Goal: Navigation & Orientation: Find specific page/section

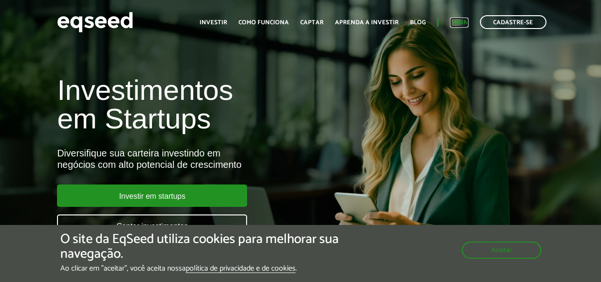
click at [463, 20] on link "Login" at bounding box center [459, 22] width 19 height 6
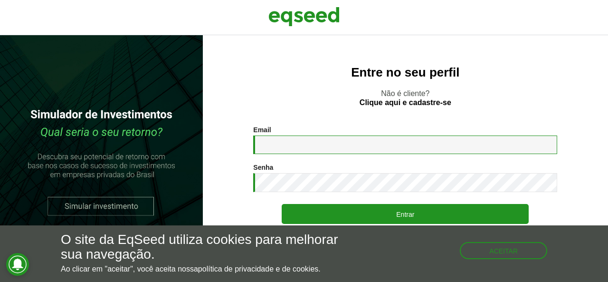
click at [324, 143] on input "Email *" at bounding box center [405, 144] width 304 height 19
click at [324, 146] on input "*****" at bounding box center [405, 144] width 304 height 19
type input "**********"
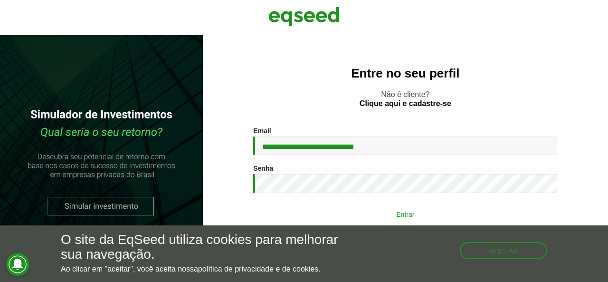
click at [359, 218] on button "Entrar" at bounding box center [405, 214] width 247 height 18
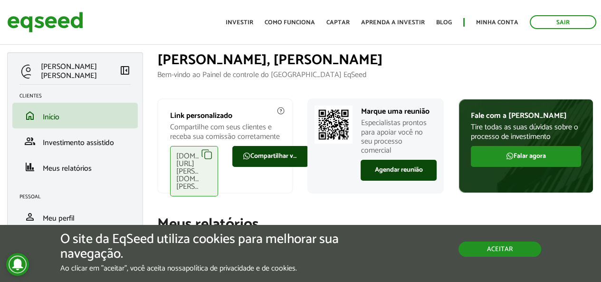
click at [484, 249] on button "Aceitar" at bounding box center [500, 248] width 83 height 15
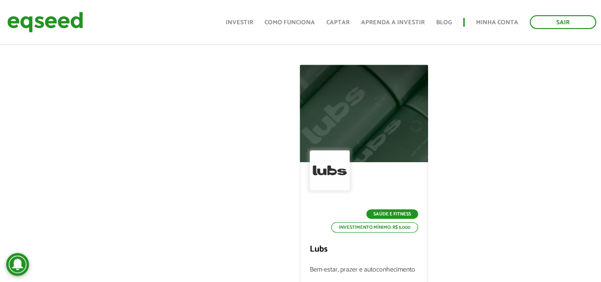
scroll to position [118, 0]
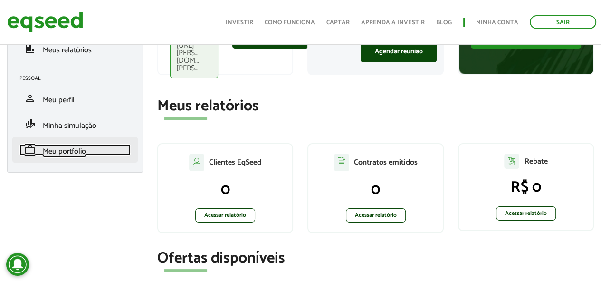
click at [64, 150] on span "Meu portfólio" at bounding box center [64, 151] width 43 height 13
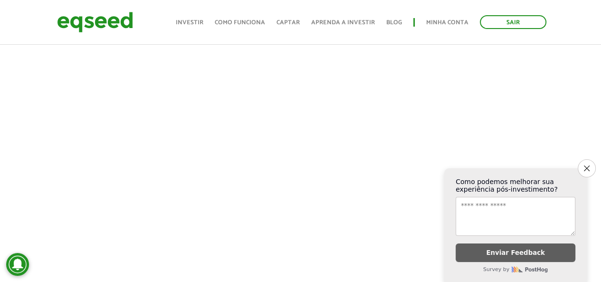
scroll to position [673, 0]
click at [583, 165] on button "Close survey" at bounding box center [587, 168] width 20 height 20
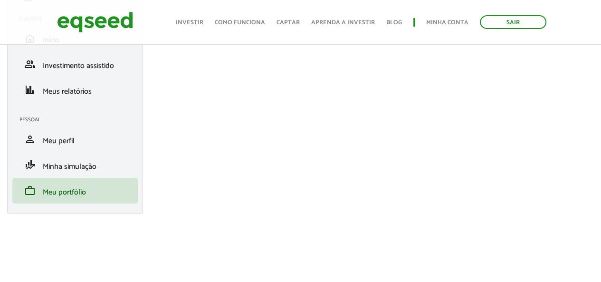
scroll to position [87, 0]
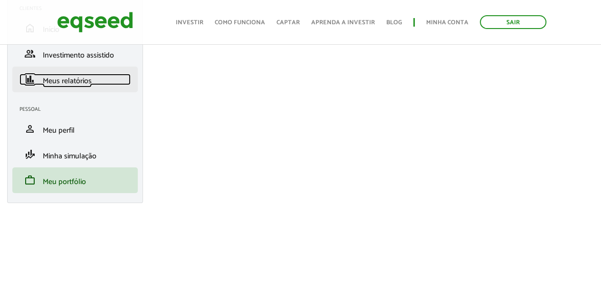
click at [71, 85] on span "Meus relatórios" at bounding box center [67, 81] width 49 height 13
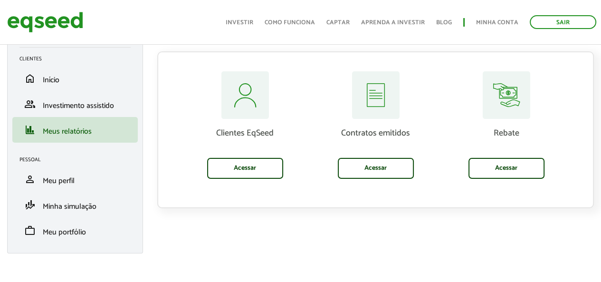
scroll to position [3, 0]
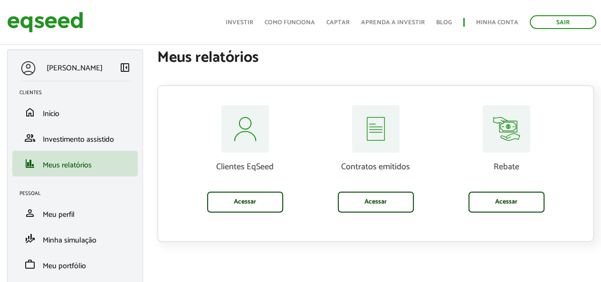
drag, startPoint x: 604, startPoint y: 71, endPoint x: 599, endPoint y: 73, distance: 5.1
click at [599, 73] on html "Sair Toggle navigation Toggle navigation Início Investir Como funciona" at bounding box center [300, 138] width 601 height 282
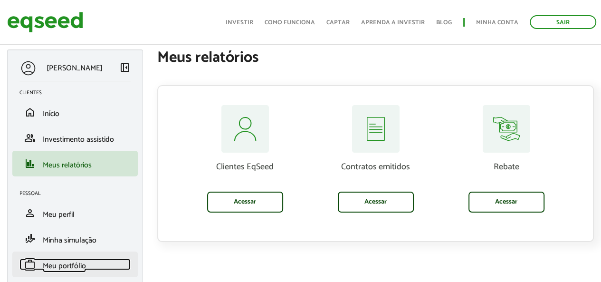
click at [48, 270] on span "Meu portfólio" at bounding box center [64, 266] width 43 height 13
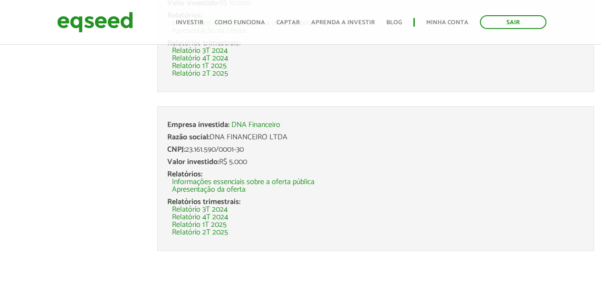
scroll to position [1789, 0]
